Goal: Use online tool/utility: Utilize a website feature to perform a specific function

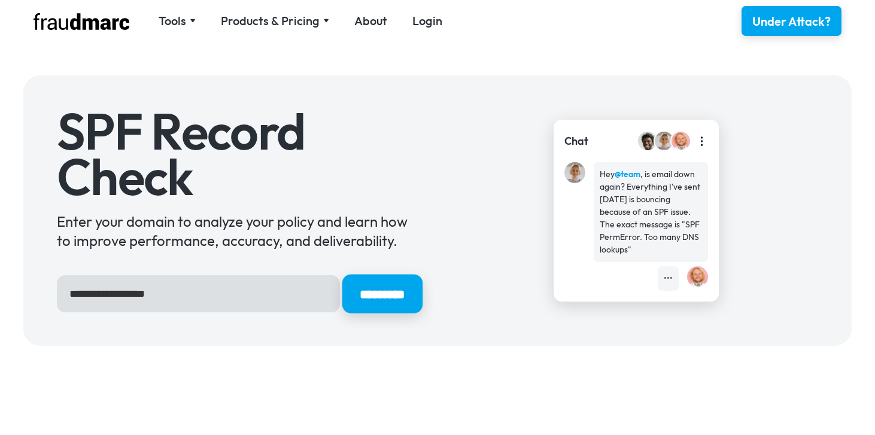
type input "**********"
click at [361, 307] on input "*********" at bounding box center [382, 294] width 80 height 39
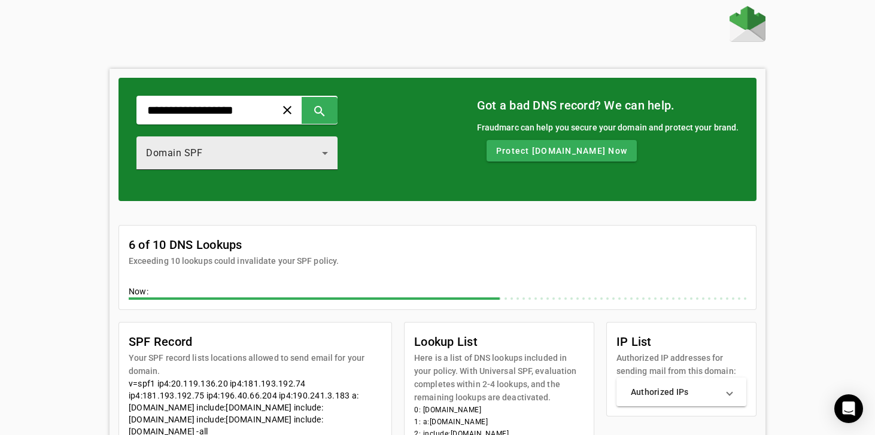
click at [267, 158] on div "Domain SPF" at bounding box center [234, 153] width 176 height 14
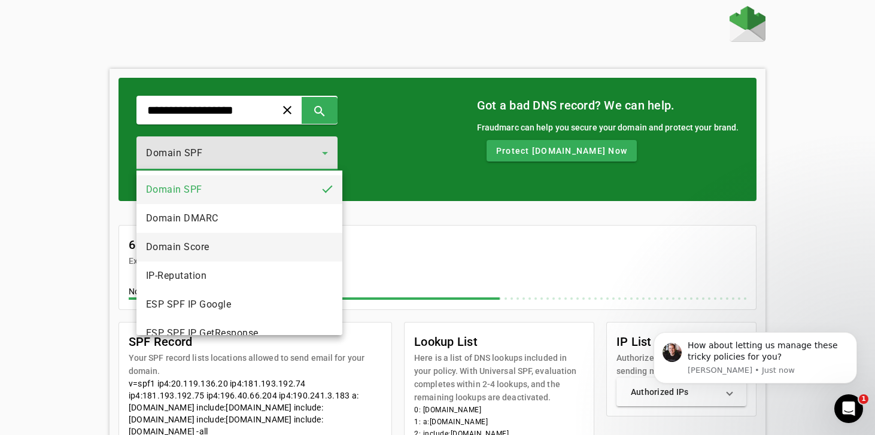
click at [200, 243] on span "Domain Score" at bounding box center [177, 247] width 63 height 14
